Goal: Information Seeking & Learning: Find specific fact

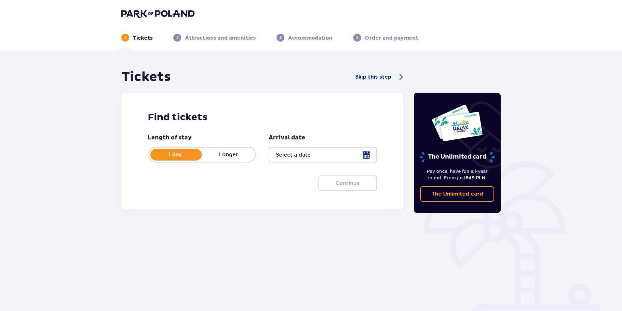
click at [143, 13] on img at bounding box center [157, 13] width 73 height 9
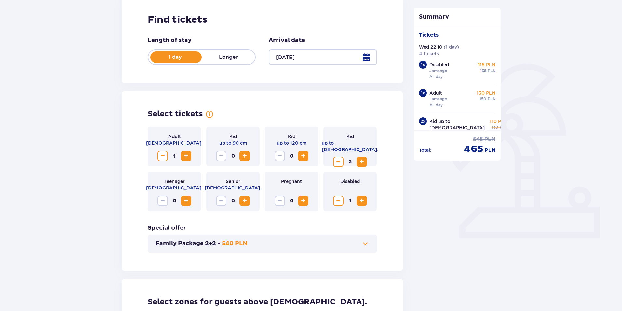
click at [164, 155] on span "Decrease" at bounding box center [163, 156] width 8 height 8
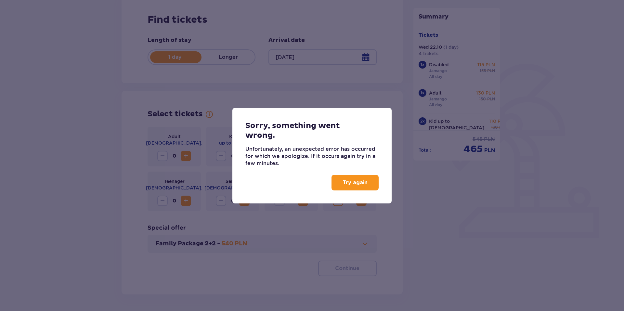
click at [349, 187] on button "Try again" at bounding box center [355, 183] width 47 height 16
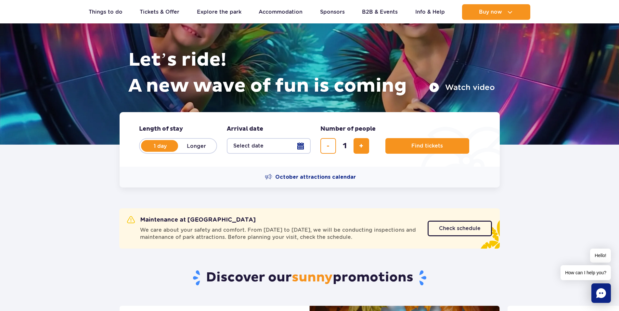
scroll to position [65, 0]
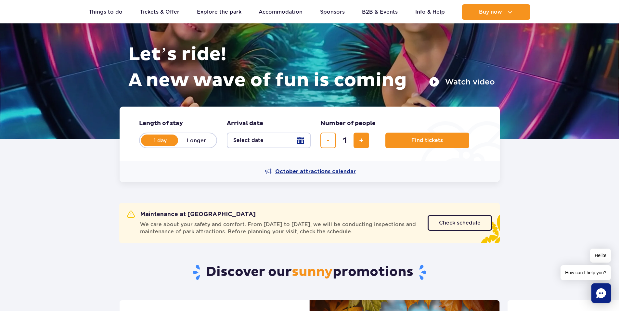
click at [328, 170] on span "October attractions calendar" at bounding box center [315, 171] width 81 height 7
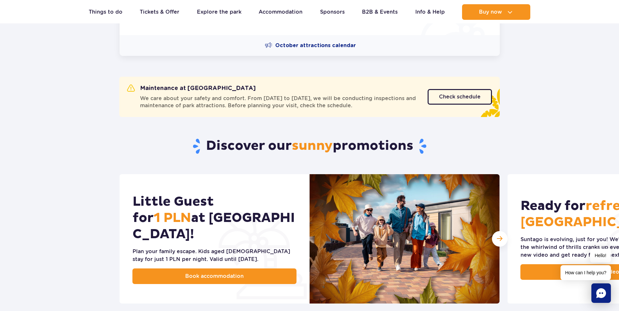
scroll to position [195, 0]
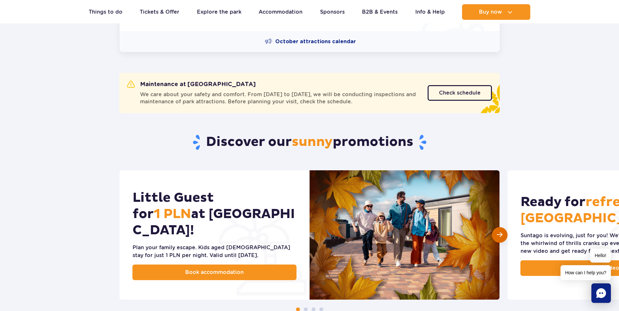
click at [496, 237] on div "Next slide" at bounding box center [500, 235] width 16 height 16
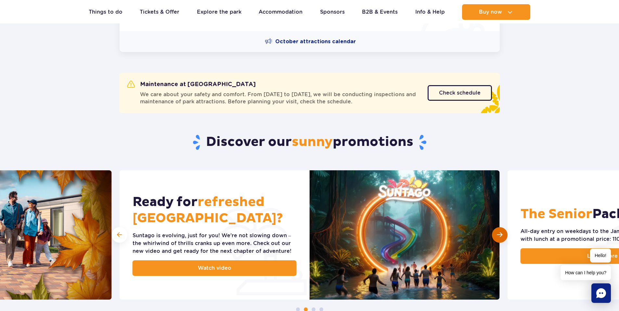
click at [501, 237] on span "Next slide" at bounding box center [500, 235] width 6 height 6
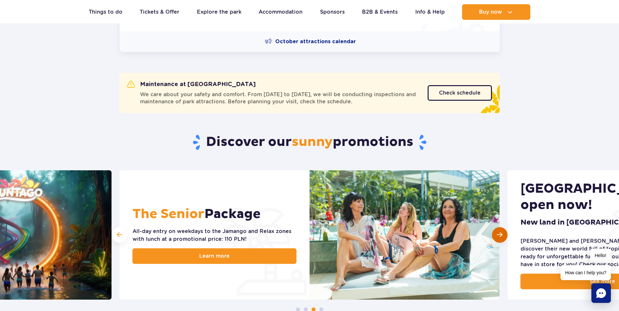
click at [504, 235] on div "Next slide" at bounding box center [500, 235] width 16 height 16
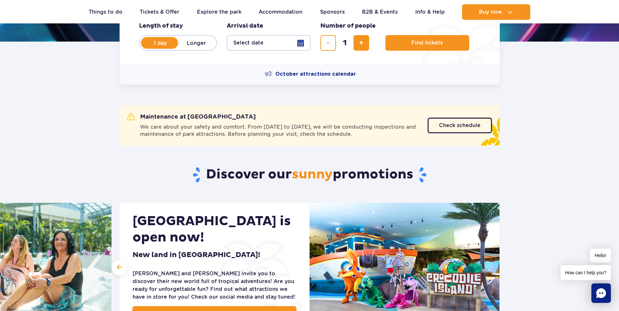
scroll to position [0, 0]
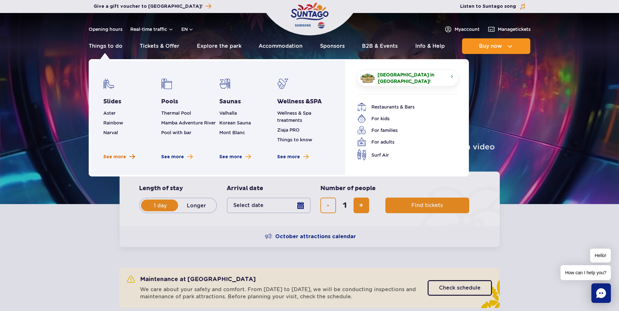
click at [116, 159] on span "See more" at bounding box center [114, 157] width 23 height 7
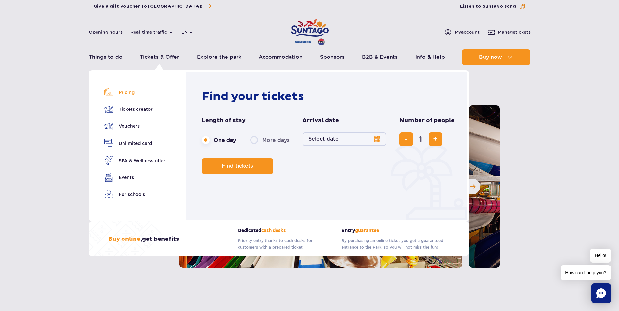
click at [130, 94] on link "Pricing" at bounding box center [134, 92] width 61 height 9
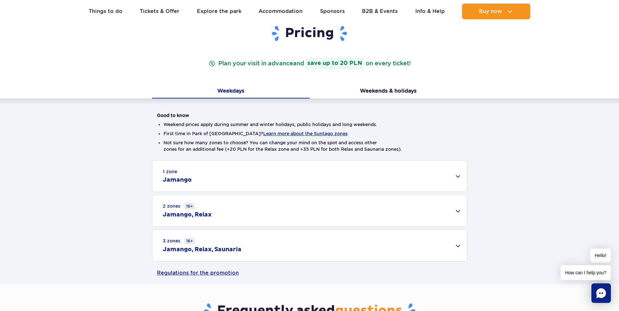
scroll to position [130, 0]
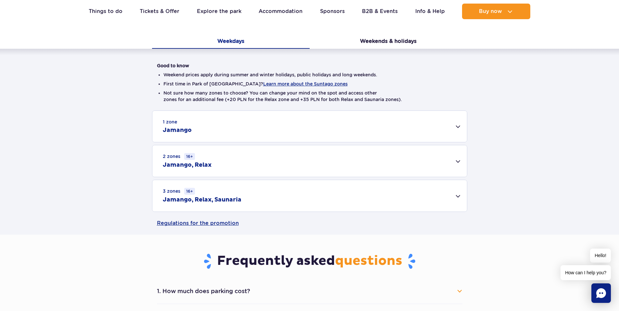
click at [458, 127] on div "1 zone Jamango" at bounding box center [309, 126] width 315 height 31
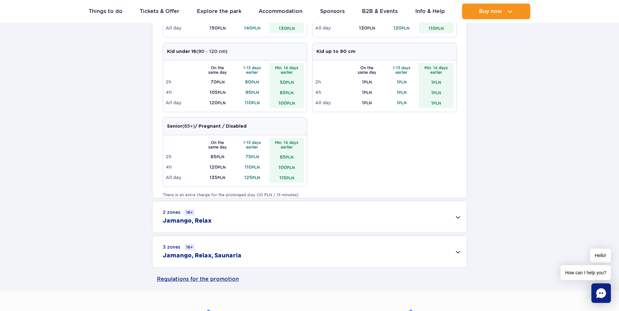
scroll to position [325, 0]
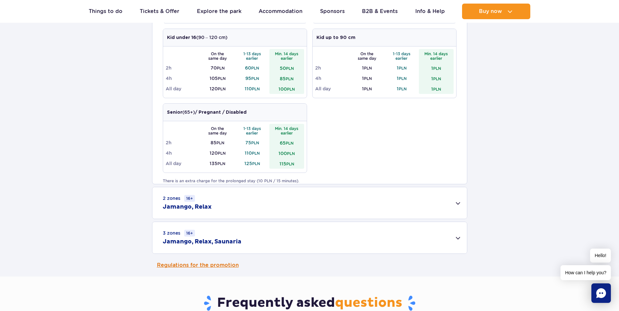
click at [219, 267] on link "Regulations for the promotion" at bounding box center [310, 265] width 306 height 23
drag, startPoint x: 249, startPoint y: 105, endPoint x: 228, endPoint y: 105, distance: 20.5
click at [228, 105] on div "Senior (65+) / Pregnant / Disabled" at bounding box center [235, 113] width 144 height 18
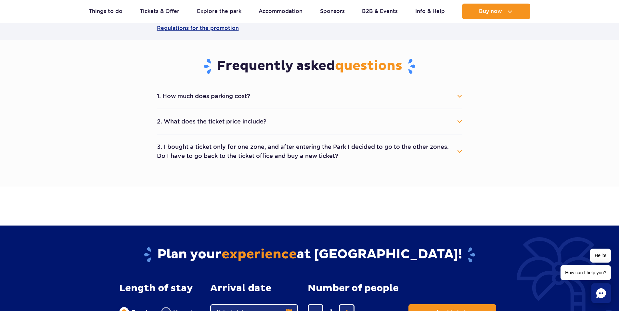
click at [89, 73] on section "Frequently asked questions 1. How much does parking cost? Parking costs 25 PLN …" at bounding box center [309, 113] width 619 height 147
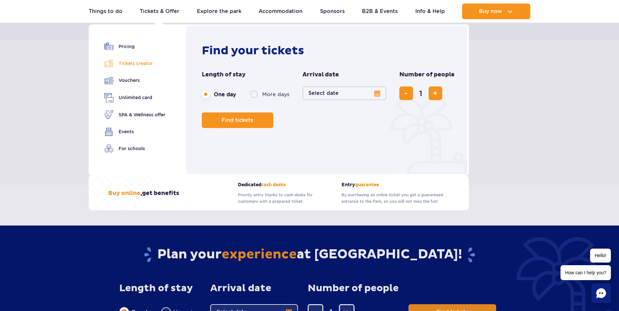
click at [141, 63] on link "Tickets creator" at bounding box center [134, 63] width 61 height 9
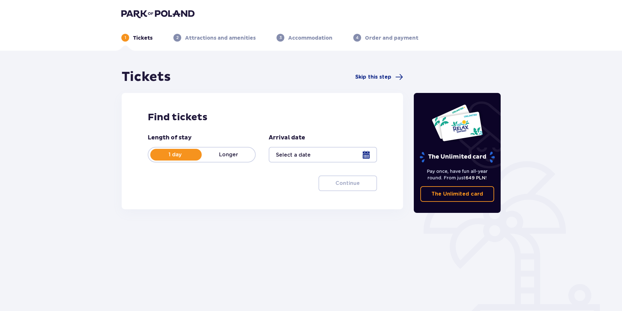
click at [168, 12] on img at bounding box center [157, 13] width 73 height 9
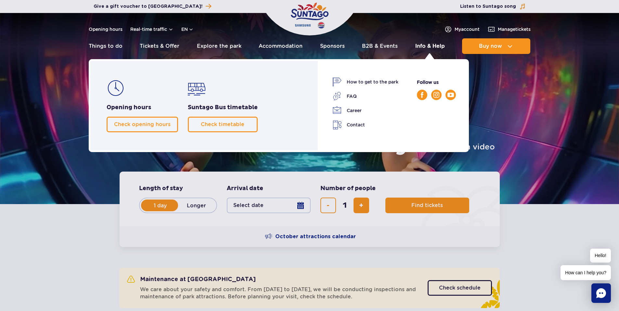
click at [439, 45] on link "Info & Help" at bounding box center [430, 46] width 30 height 16
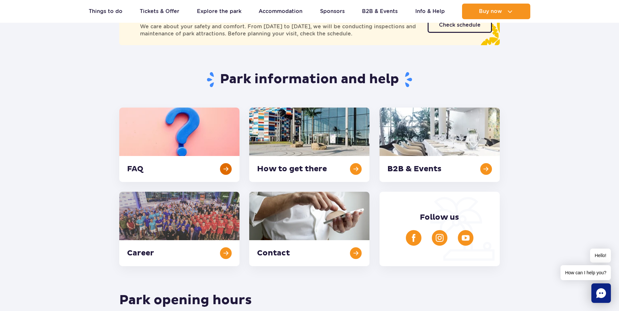
scroll to position [98, 0]
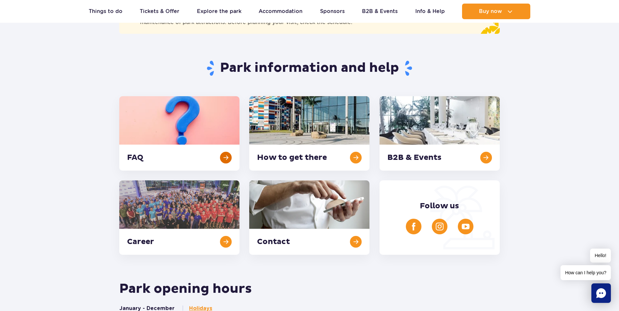
click at [184, 140] on link at bounding box center [179, 133] width 120 height 74
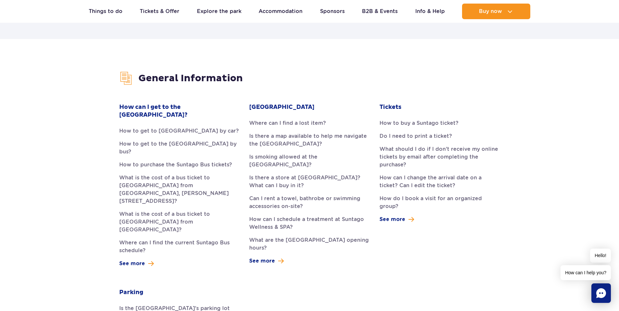
scroll to position [130, 0]
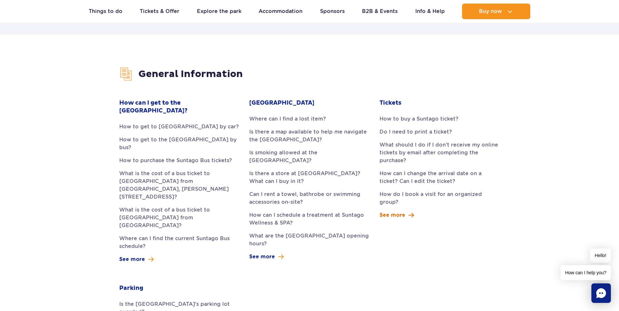
click at [393, 211] on span "See more" at bounding box center [393, 215] width 26 height 8
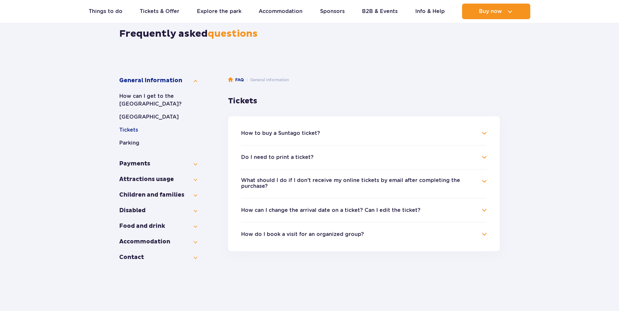
scroll to position [98, 0]
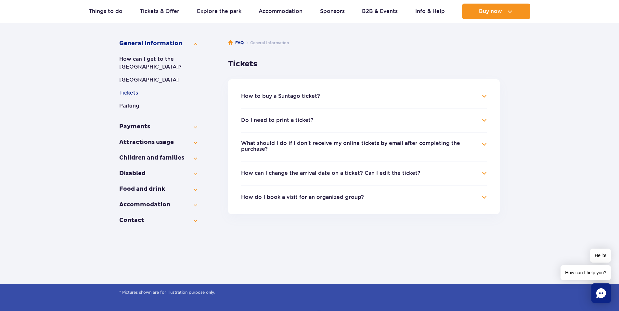
click at [484, 174] on h4 "How can I change the arrival date on a ticket? Can I edit the ticket?" at bounding box center [364, 173] width 246 height 8
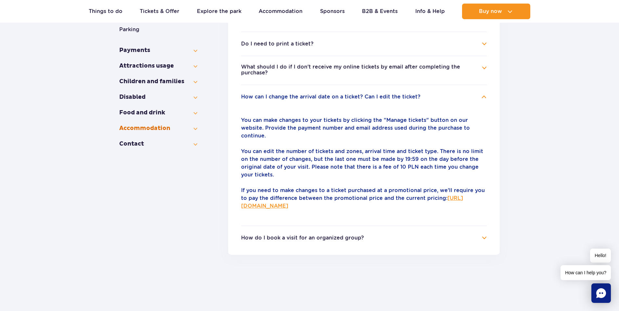
scroll to position [163, 0]
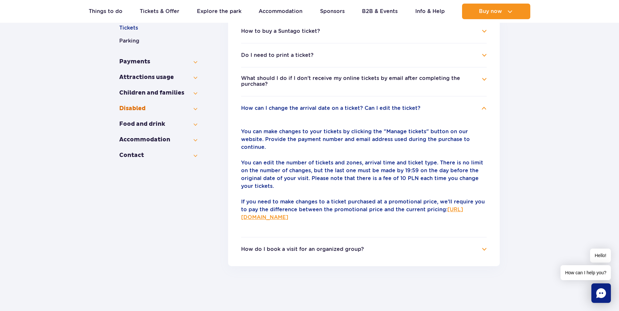
click at [195, 109] on button "Disabled" at bounding box center [158, 109] width 78 height 8
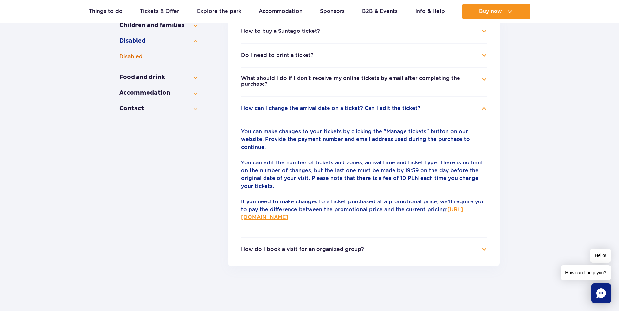
click at [130, 55] on button "Disabled" at bounding box center [158, 57] width 78 height 8
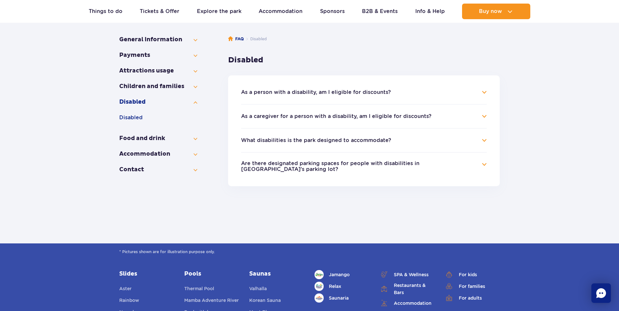
scroll to position [98, 0]
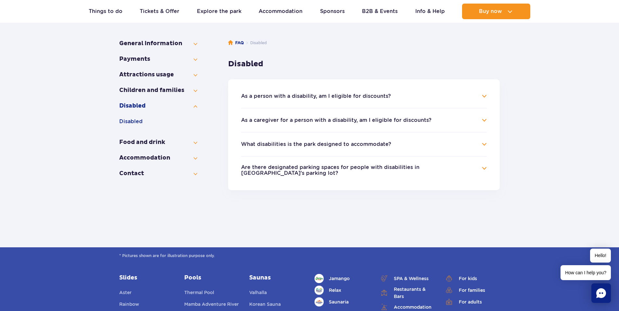
click at [486, 96] on h4 "As a person with a disability, am I eligible for discounts?" at bounding box center [364, 96] width 246 height 8
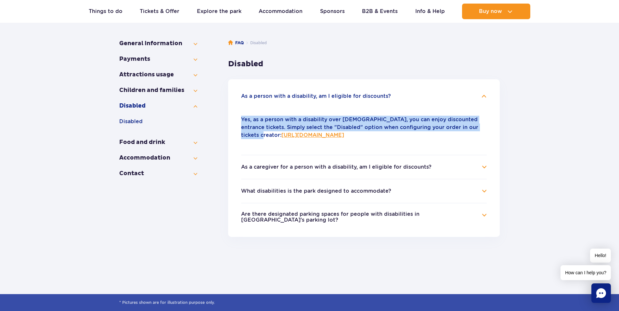
drag, startPoint x: 242, startPoint y: 117, endPoint x: 466, endPoint y: 130, distance: 225.3
click at [466, 130] on p "Yes, as a person with a disability over 16 years old, you can enjoy discounted …" at bounding box center [364, 127] width 246 height 23
copy p "Yes, as a person with a disability over 16 years old, you can enjoy discounted …"
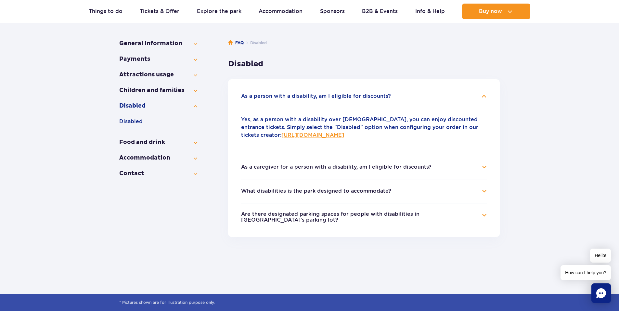
click at [483, 191] on h4 "What disabilities is the park designed to accommodate?" at bounding box center [364, 191] width 246 height 8
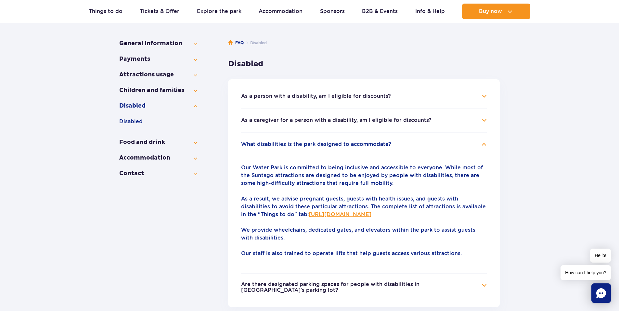
click at [484, 97] on h4 "As a person with a disability, am I eligible for discounts?" at bounding box center [364, 96] width 246 height 8
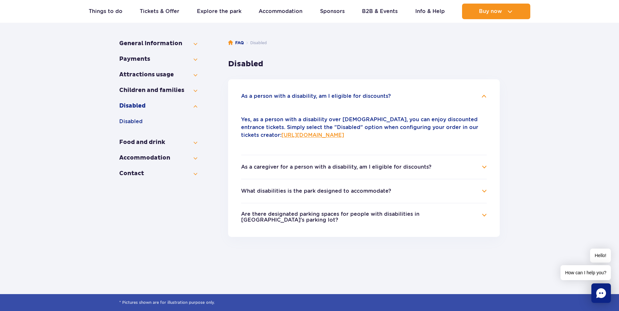
click at [608, 43] on div "FAQ Disabled Disabled Frequently asked questions General Information How can I …" at bounding box center [309, 134] width 619 height 319
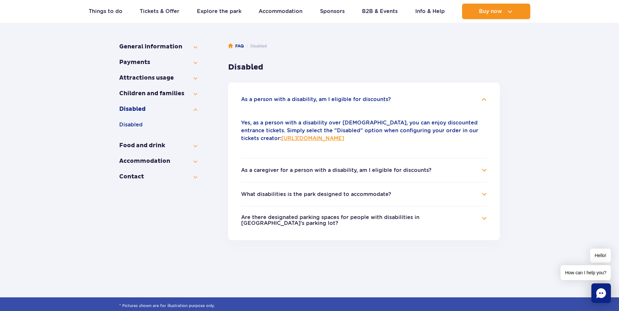
scroll to position [98, 0]
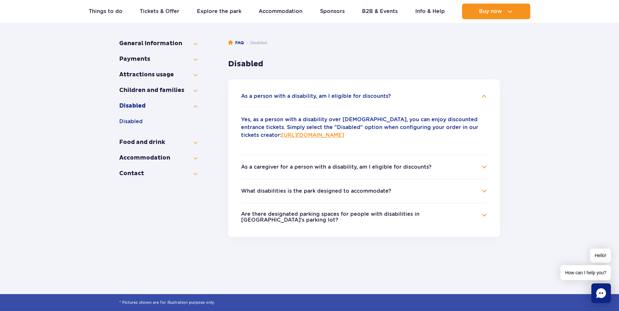
drag, startPoint x: 233, startPoint y: 94, endPoint x: 457, endPoint y: 133, distance: 226.9
click at [457, 133] on ul "As a person with a disability, am I eligible for discounts? Yes, as a person wi…" at bounding box center [364, 158] width 272 height 158
copy li "As a person with a disability, am I eligible for discounts? Yes, as a person wi…"
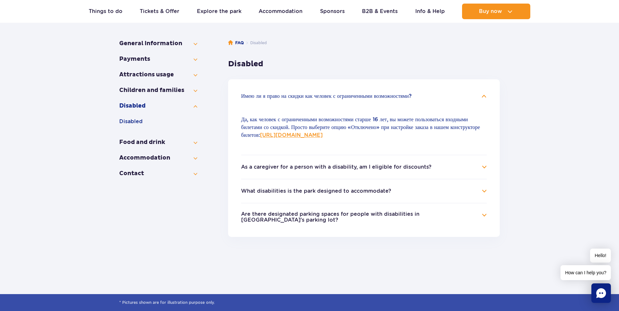
click at [482, 167] on h4 "As a caregiver for a person with a disability, am I eligible for discounts?" at bounding box center [364, 167] width 246 height 8
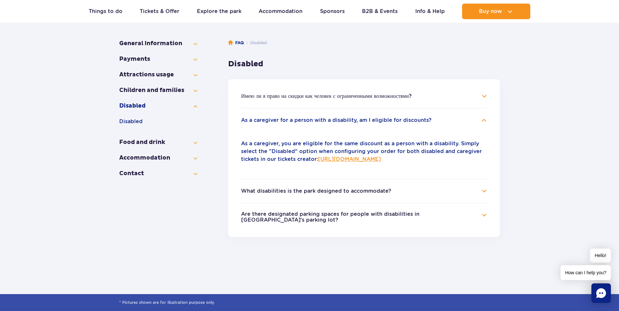
drag, startPoint x: 237, startPoint y: 121, endPoint x: 478, endPoint y: 156, distance: 243.1
click at [478, 156] on ul "Имею ли я право на скидки как человек с ограниченными возможностями? Да, как че…" at bounding box center [364, 158] width 272 height 158
drag, startPoint x: 478, startPoint y: 156, endPoint x: 454, endPoint y: 152, distance: 24.0
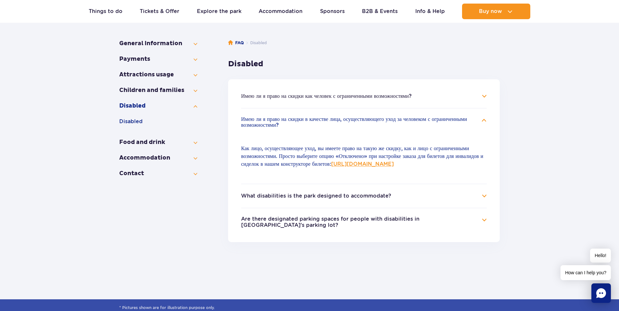
click at [485, 197] on h4 "What disabilities is the park designed to accommodate?" at bounding box center [364, 196] width 246 height 8
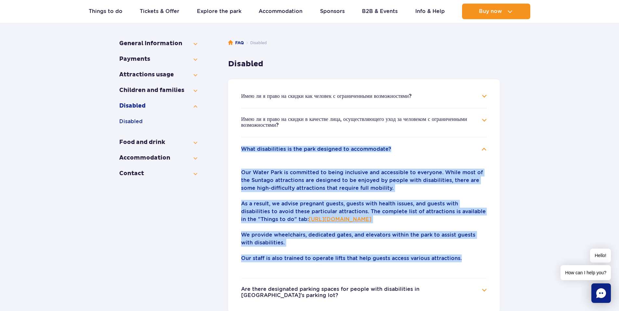
drag, startPoint x: 241, startPoint y: 149, endPoint x: 464, endPoint y: 255, distance: 246.6
click at [464, 255] on ul "Имею ли я право на скидки как человек с ограниченными возможностями? Да, как че…" at bounding box center [364, 195] width 272 height 233
copy li "What disabilities is the park designed to accommodate? Our Water Park is commit…"
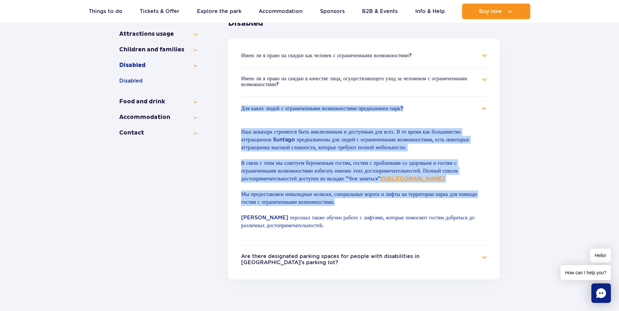
scroll to position [130, 0]
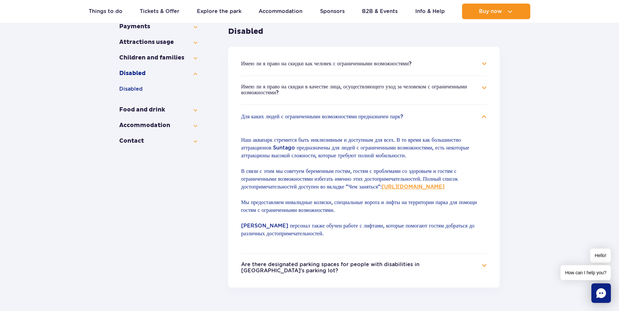
click at [485, 64] on h4 "Имею ли я право на скидки как человек с ограниченными возможностями?" at bounding box center [364, 64] width 246 height 8
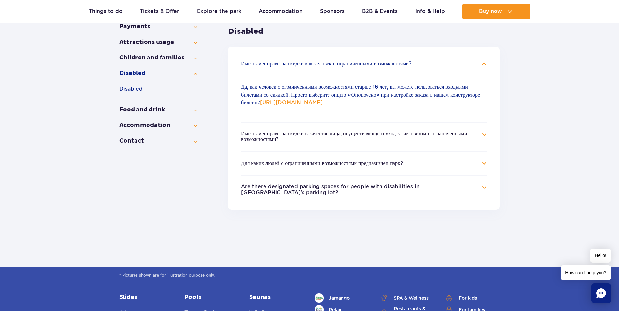
click at [299, 104] on link "https://parkofpoland.com/en/creator/" at bounding box center [291, 102] width 63 height 6
